Goal: Task Accomplishment & Management: Use online tool/utility

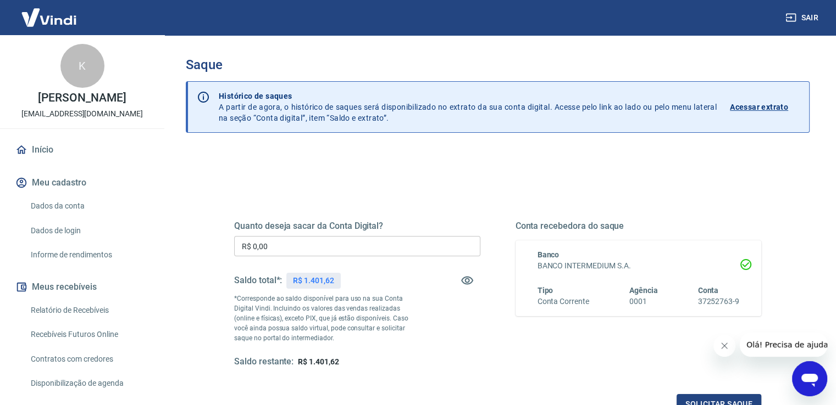
click at [308, 241] on input "R$ 0,00" at bounding box center [357, 246] width 246 height 20
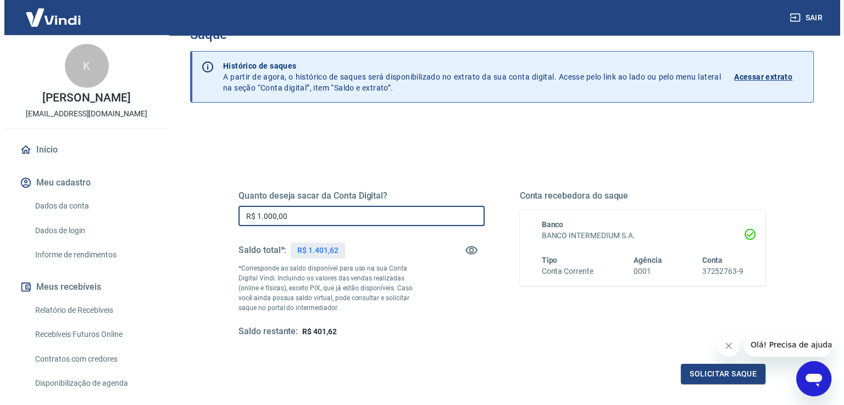
scroll to position [55, 0]
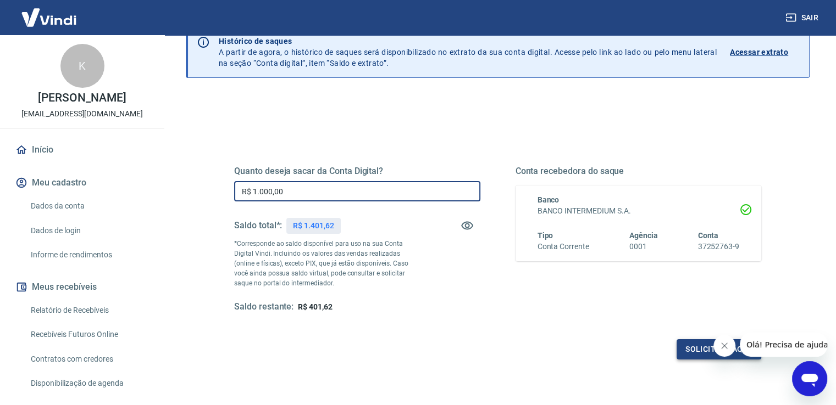
type input "R$ 1.000,00"
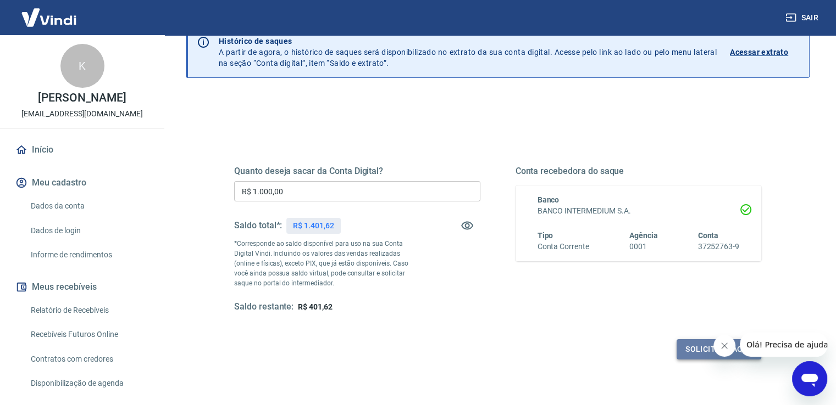
click at [692, 348] on button "Solicitar saque" at bounding box center [718, 350] width 85 height 20
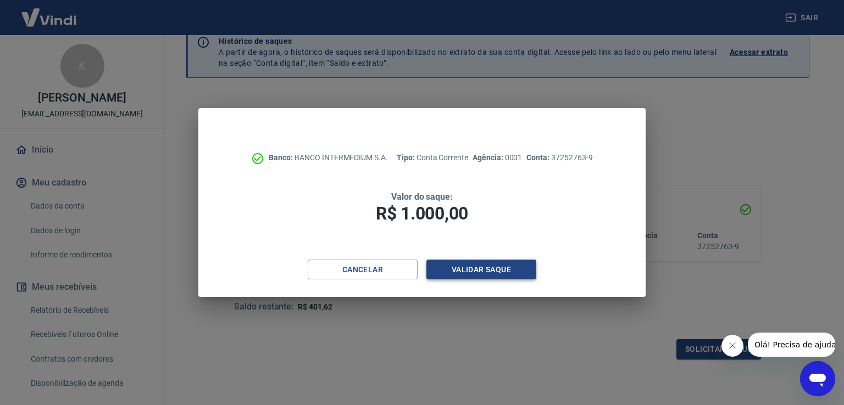
click at [483, 270] on button "Validar saque" at bounding box center [481, 270] width 110 height 20
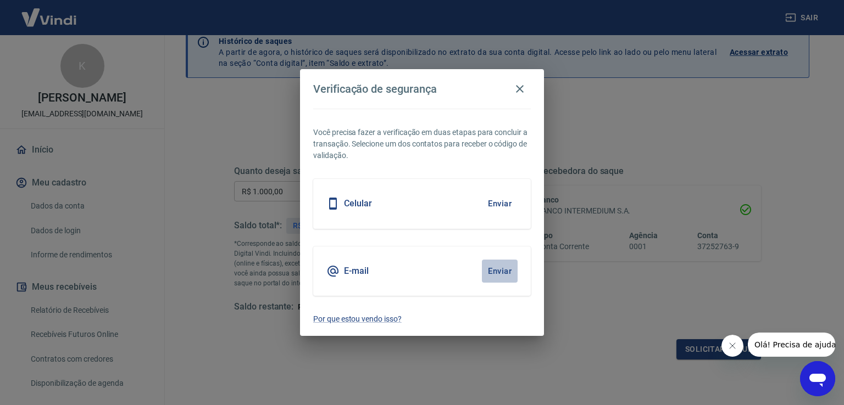
click at [497, 269] on button "Enviar" at bounding box center [500, 271] width 36 height 23
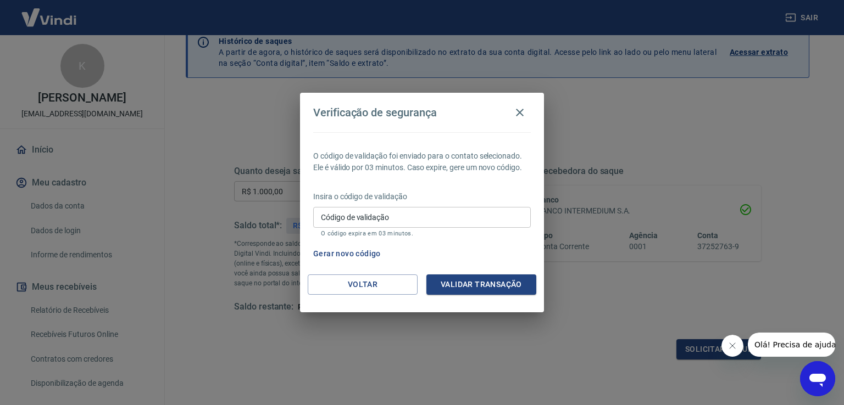
click at [498, 227] on input "Código de validação" at bounding box center [422, 217] width 218 height 20
type input "602799"
click at [514, 284] on button "Validar transação" at bounding box center [481, 285] width 110 height 20
